Goal: Transaction & Acquisition: Purchase product/service

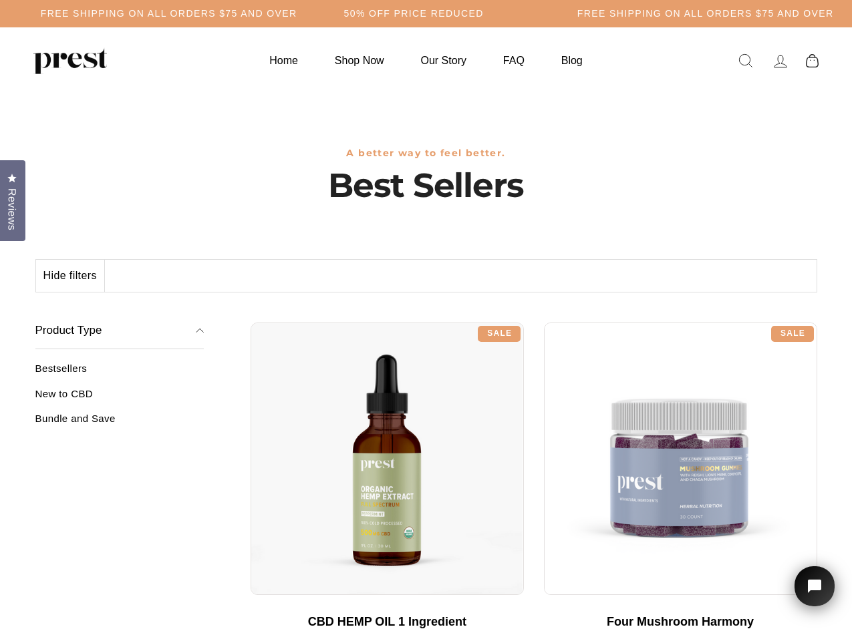
click at [425, 321] on div "**********" at bounding box center [533, 318] width 566 height 10
click at [425, 13] on h5 "50% OFF PRICE REDUCED" at bounding box center [414, 13] width 140 height 11
click at [71, 276] on button "Hide filters" at bounding box center [70, 276] width 69 height 32
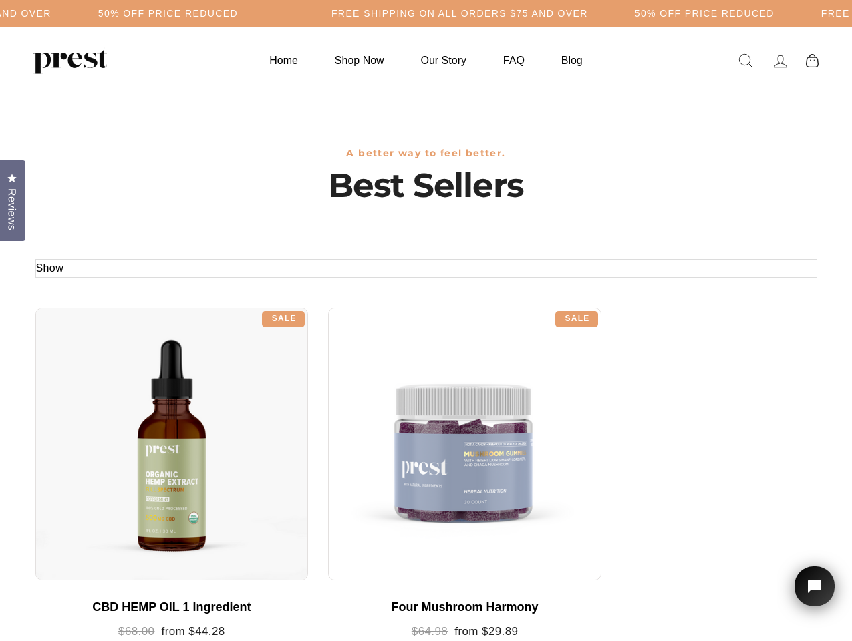
click at [120, 399] on div at bounding box center [171, 444] width 273 height 273
click at [120, 423] on div at bounding box center [171, 444] width 273 height 273
click at [13, 199] on span "Reviews" at bounding box center [11, 209] width 17 height 42
click at [814, 586] on icon "Open chat widget" at bounding box center [820, 586] width 19 height 19
